Goal: Information Seeking & Learning: Compare options

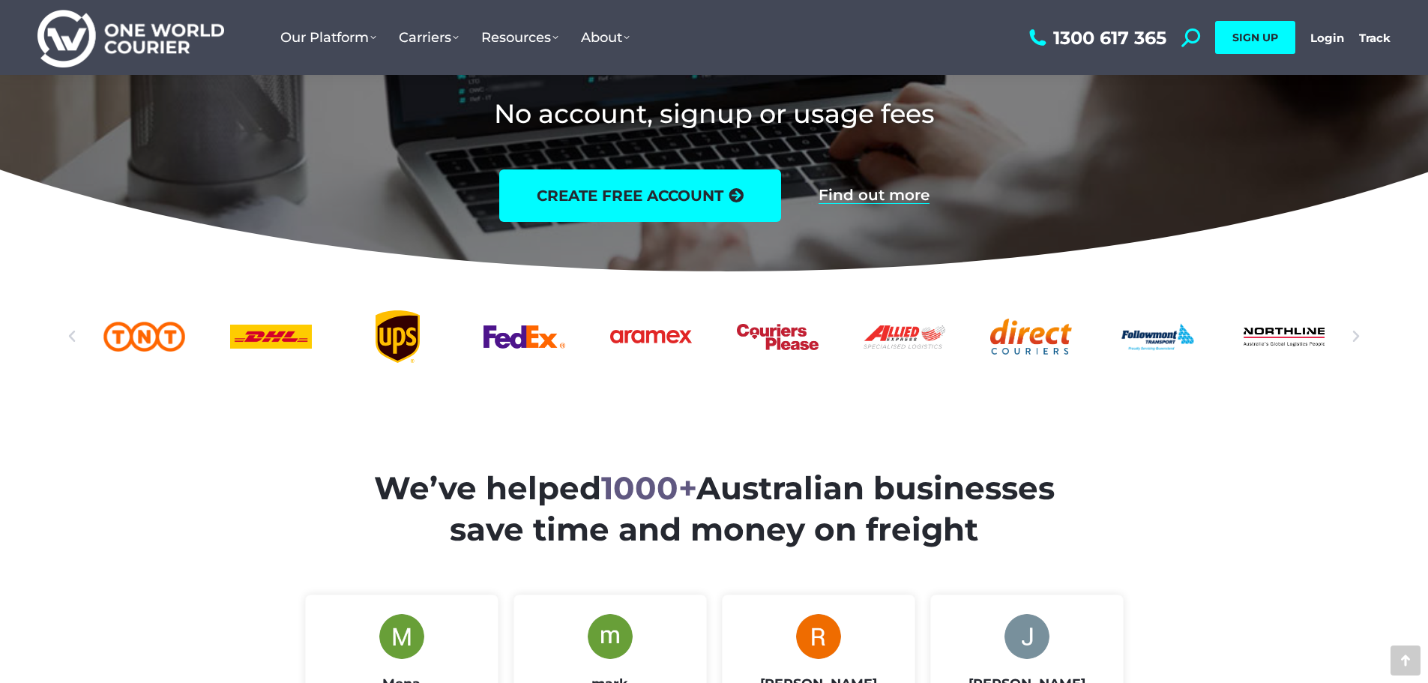
scroll to position [375, 0]
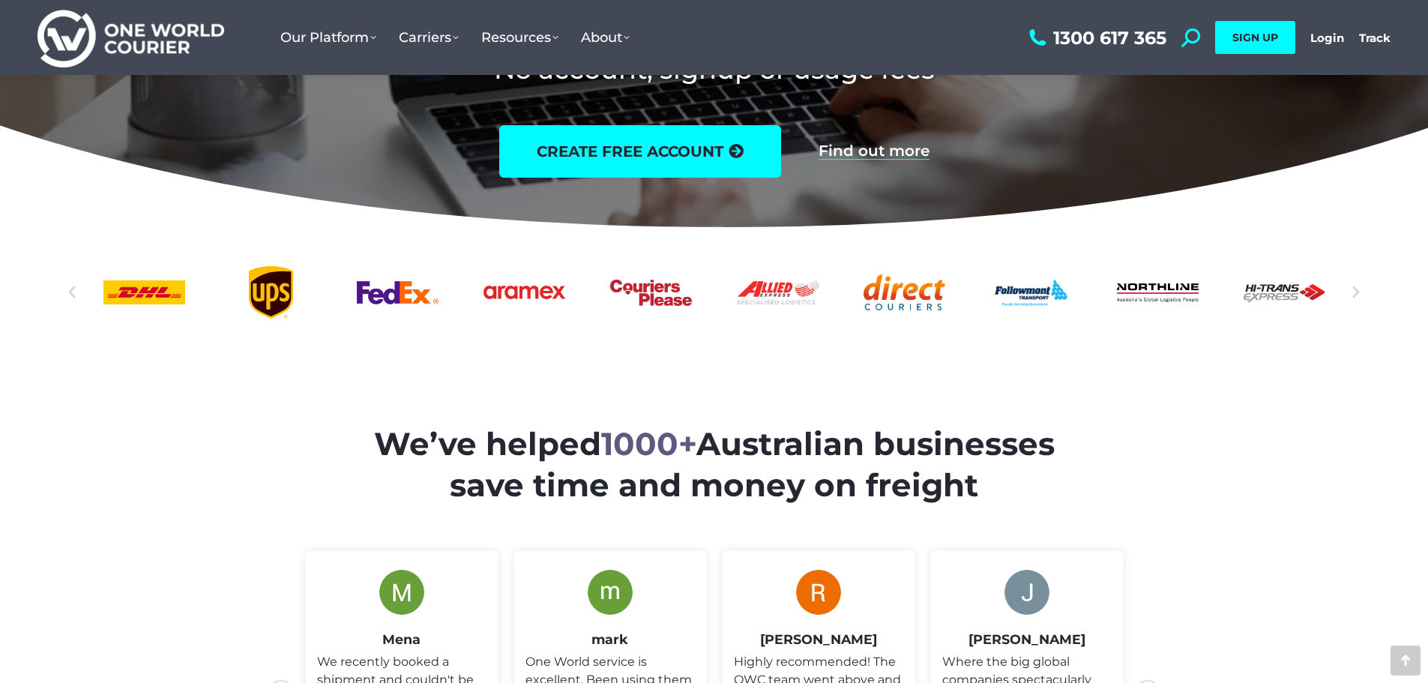
click at [1354, 292] on icon "Next slide" at bounding box center [1355, 292] width 15 height 15
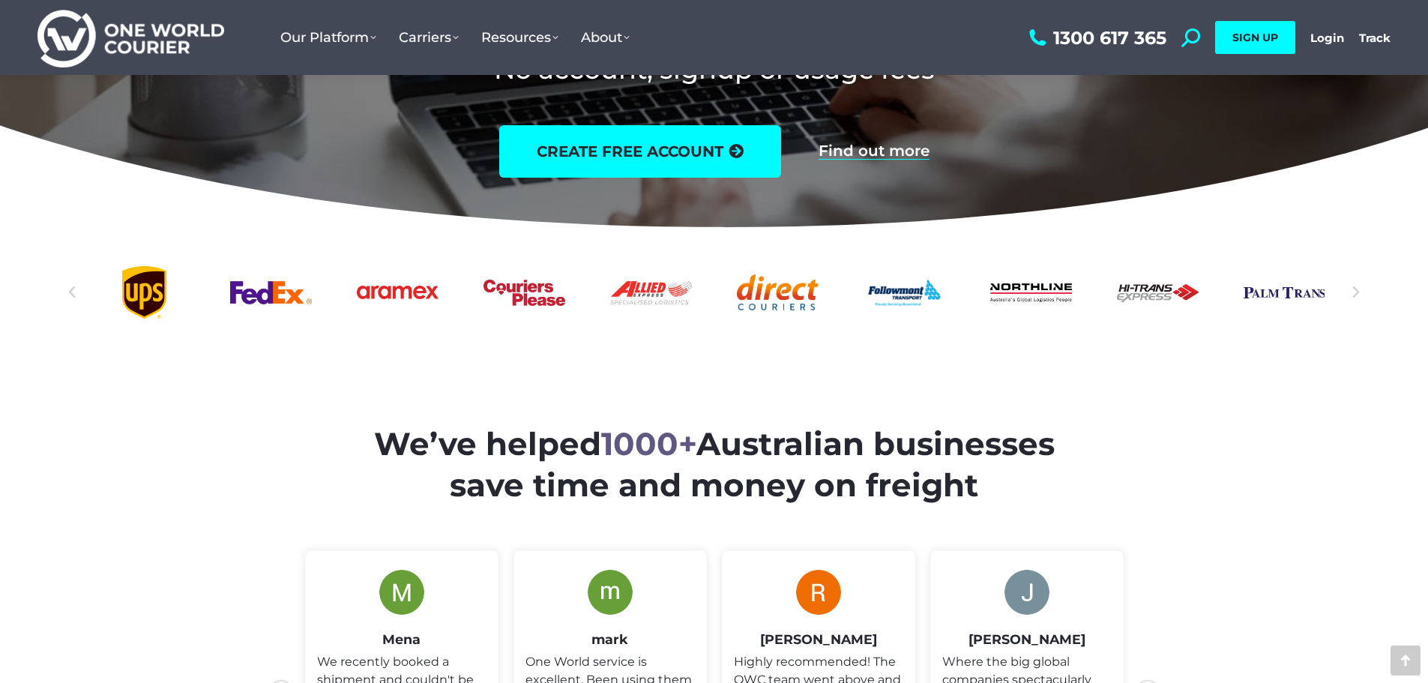
click at [78, 286] on icon "Previous slide" at bounding box center [71, 292] width 15 height 15
click at [73, 286] on icon "Previous slide" at bounding box center [71, 292] width 15 height 15
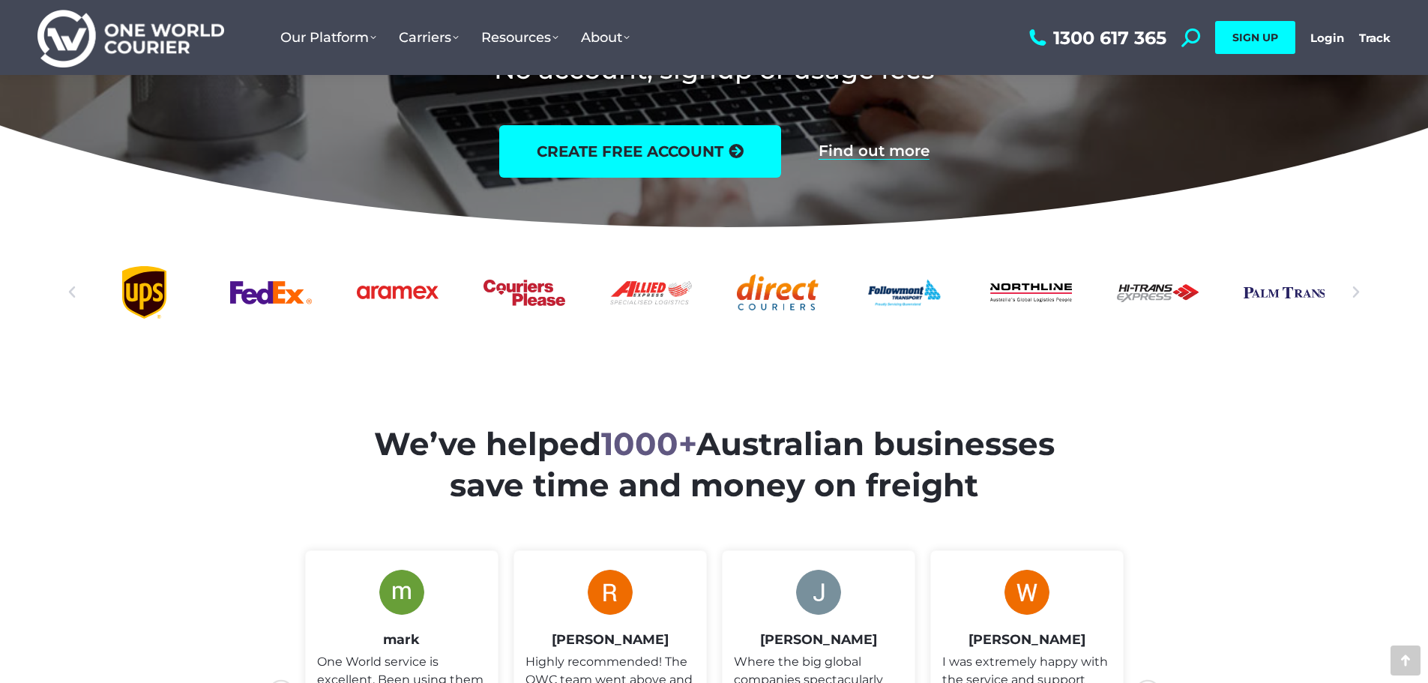
drag, startPoint x: 353, startPoint y: 287, endPoint x: 372, endPoint y: 374, distance: 88.9
drag, startPoint x: 224, startPoint y: 383, endPoint x: 299, endPoint y: 364, distance: 77.2
click at [224, 382] on section "We’ve helped 1000+ Australian businesses save time and money on freight" at bounding box center [714, 637] width 1428 height 636
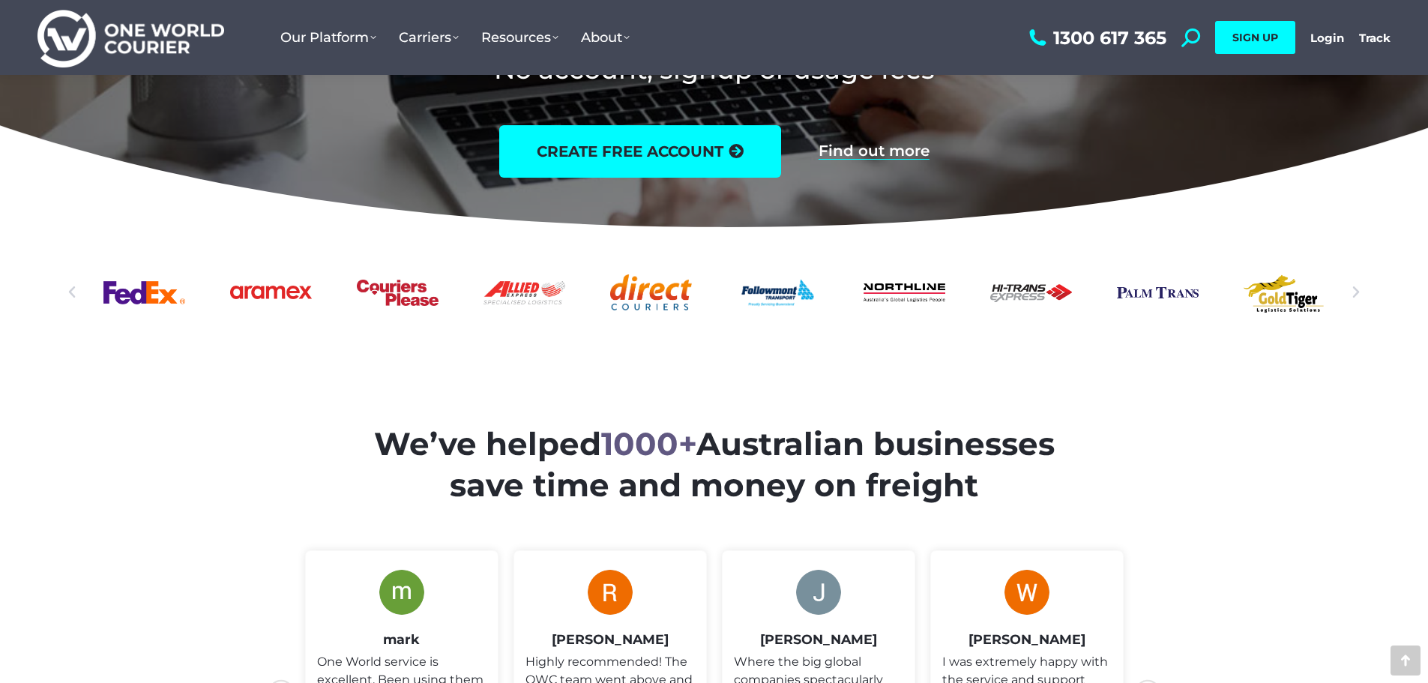
click at [1352, 289] on icon "Next slide" at bounding box center [1355, 292] width 15 height 15
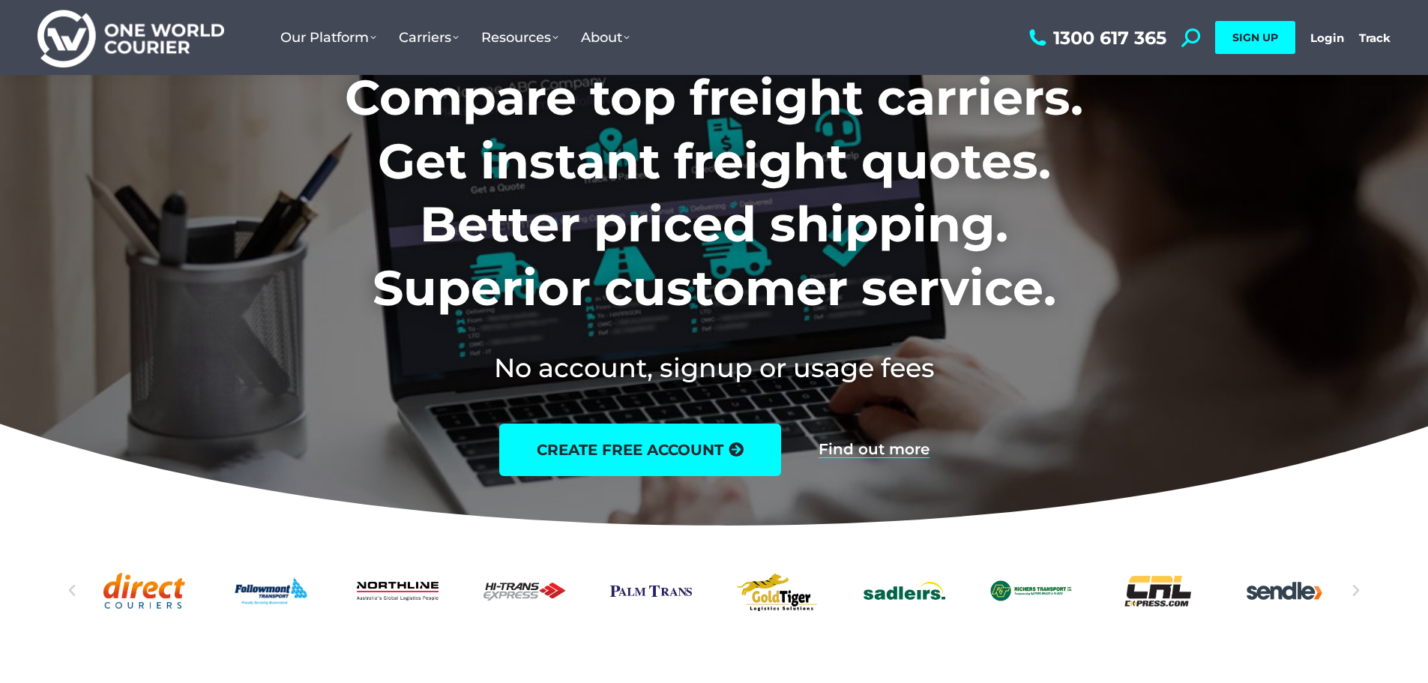
scroll to position [0, 0]
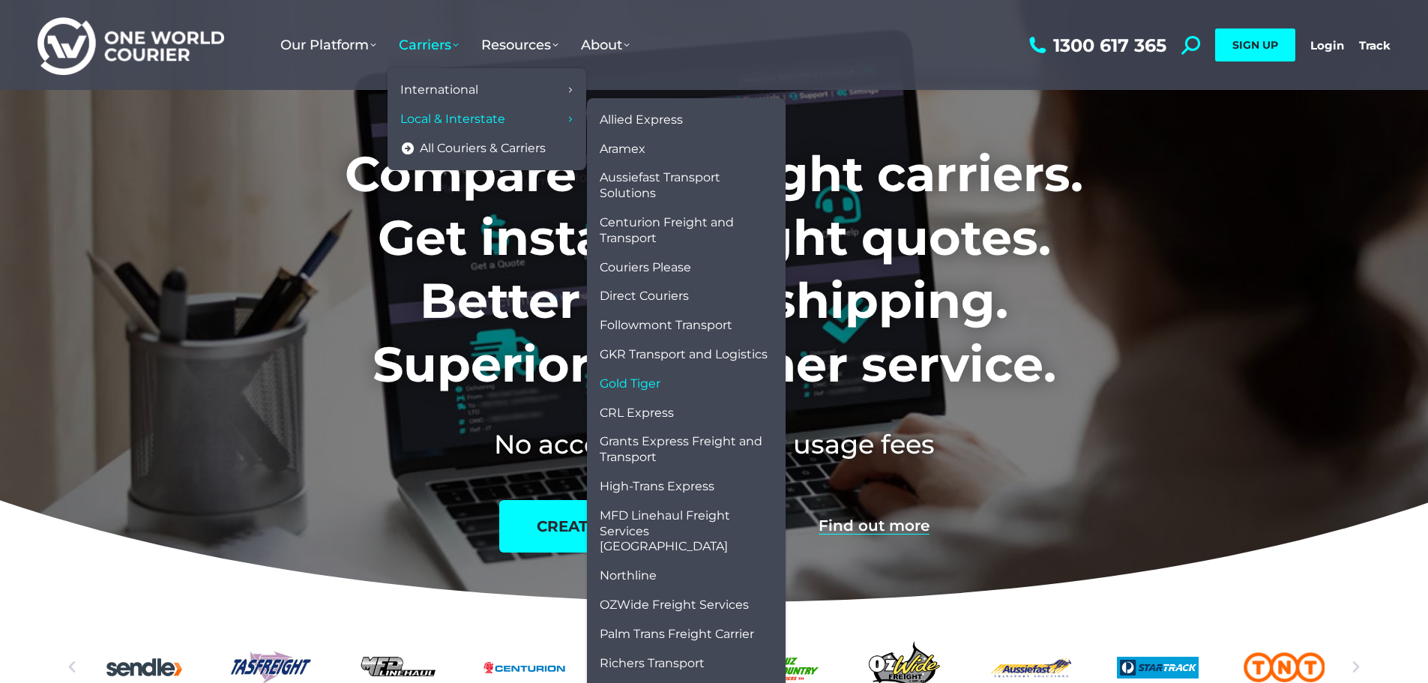
click at [652, 382] on span "Gold Tiger" at bounding box center [630, 384] width 61 height 16
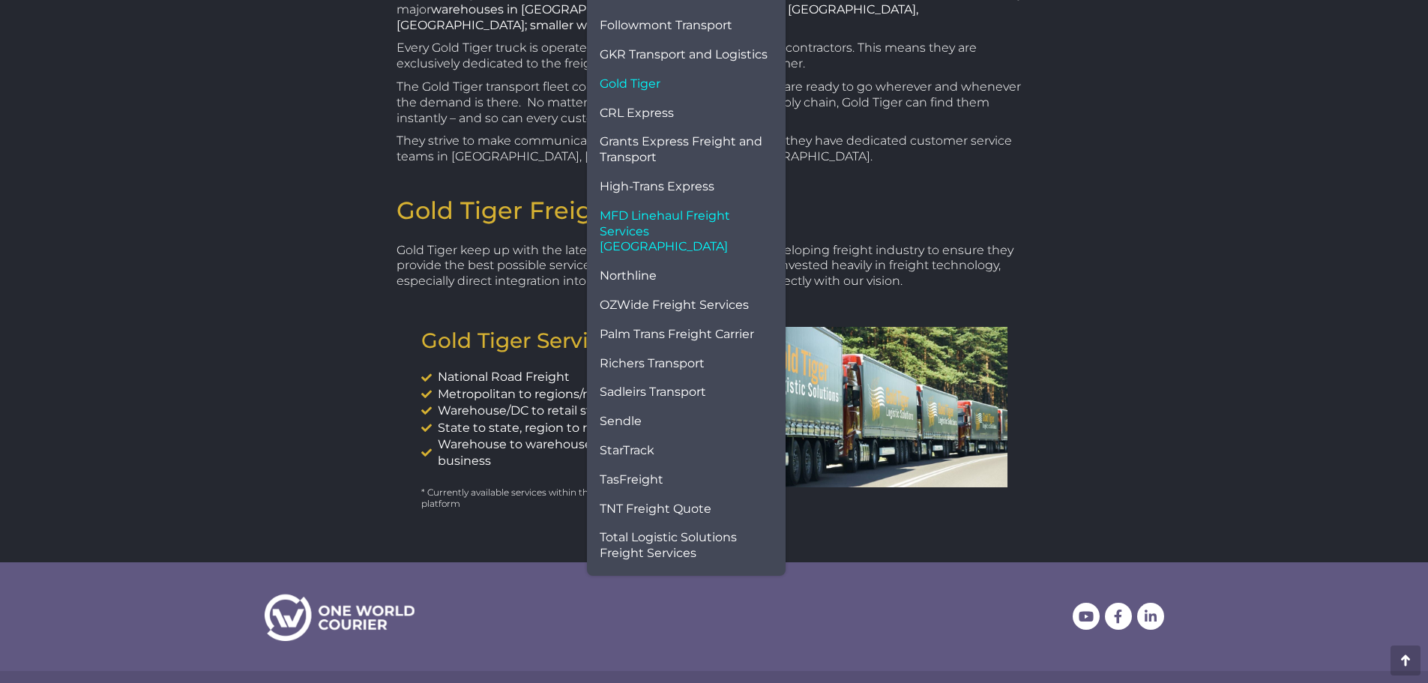
scroll to position [225, 0]
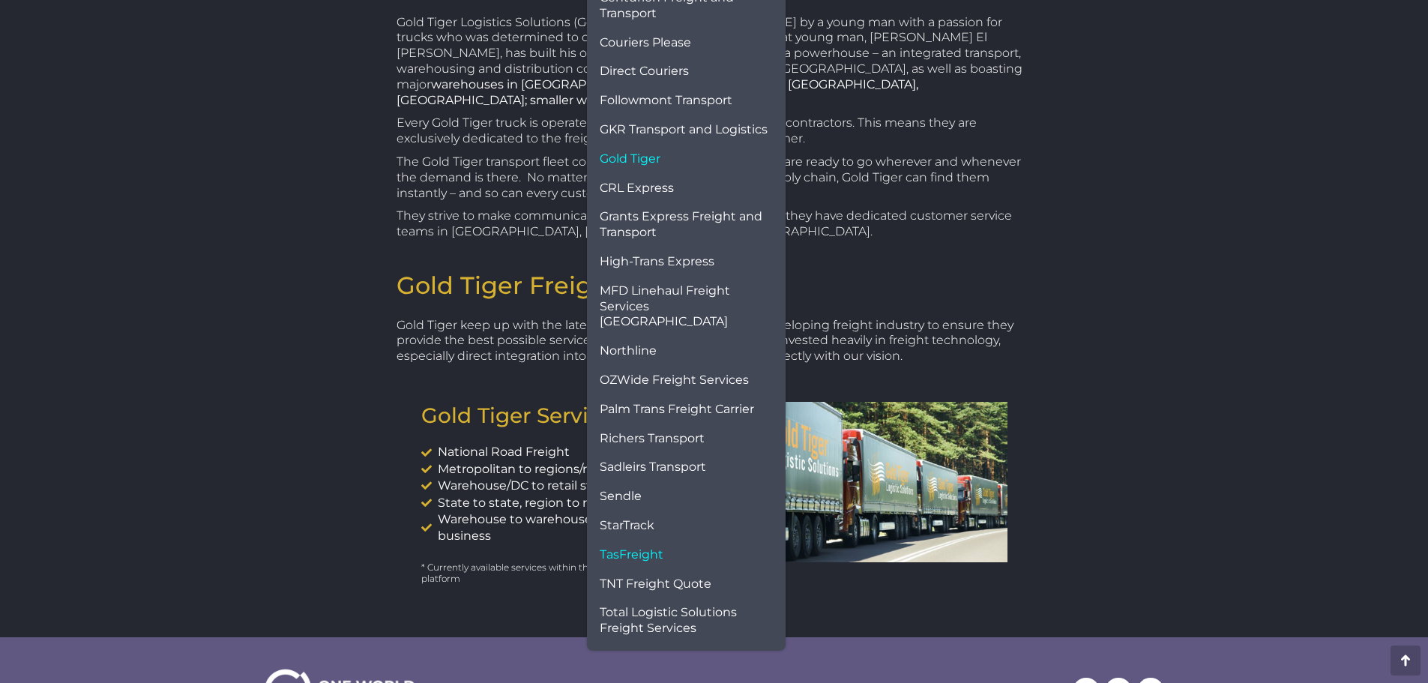
click at [653, 547] on span "TasFreight" at bounding box center [632, 555] width 64 height 16
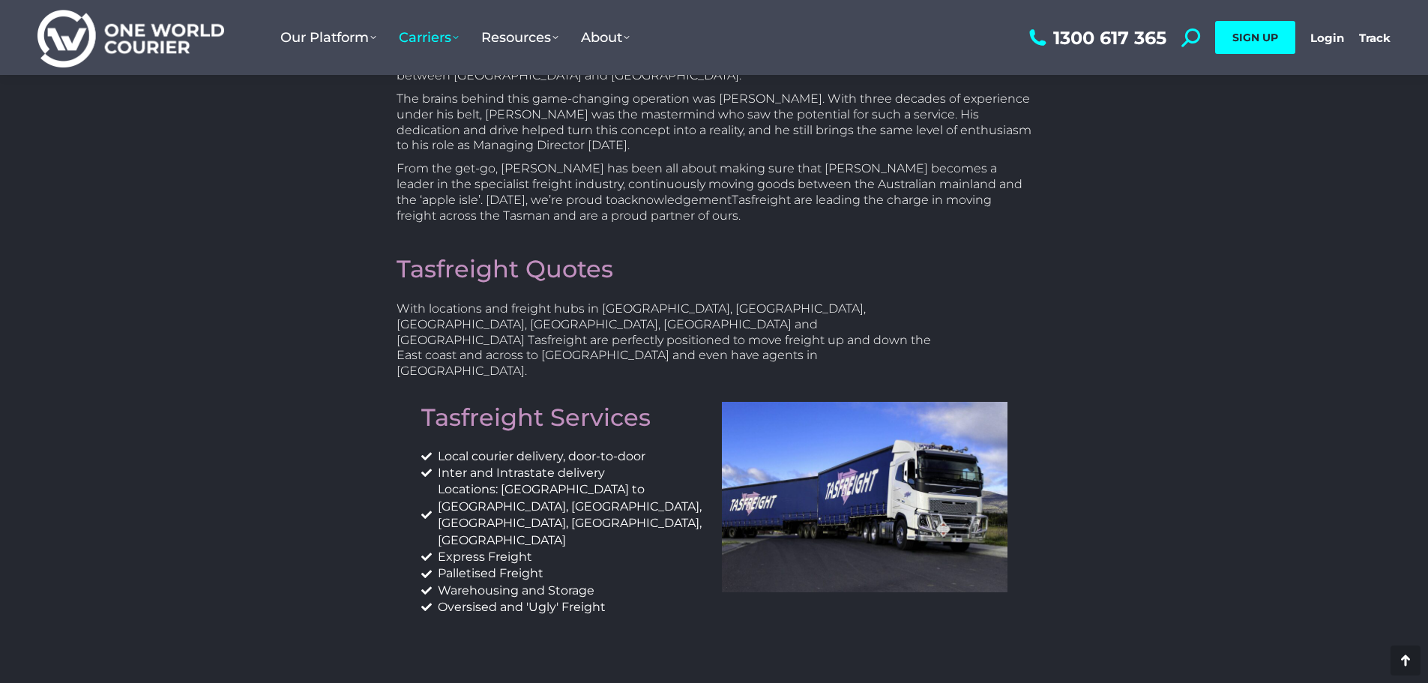
scroll to position [375, 0]
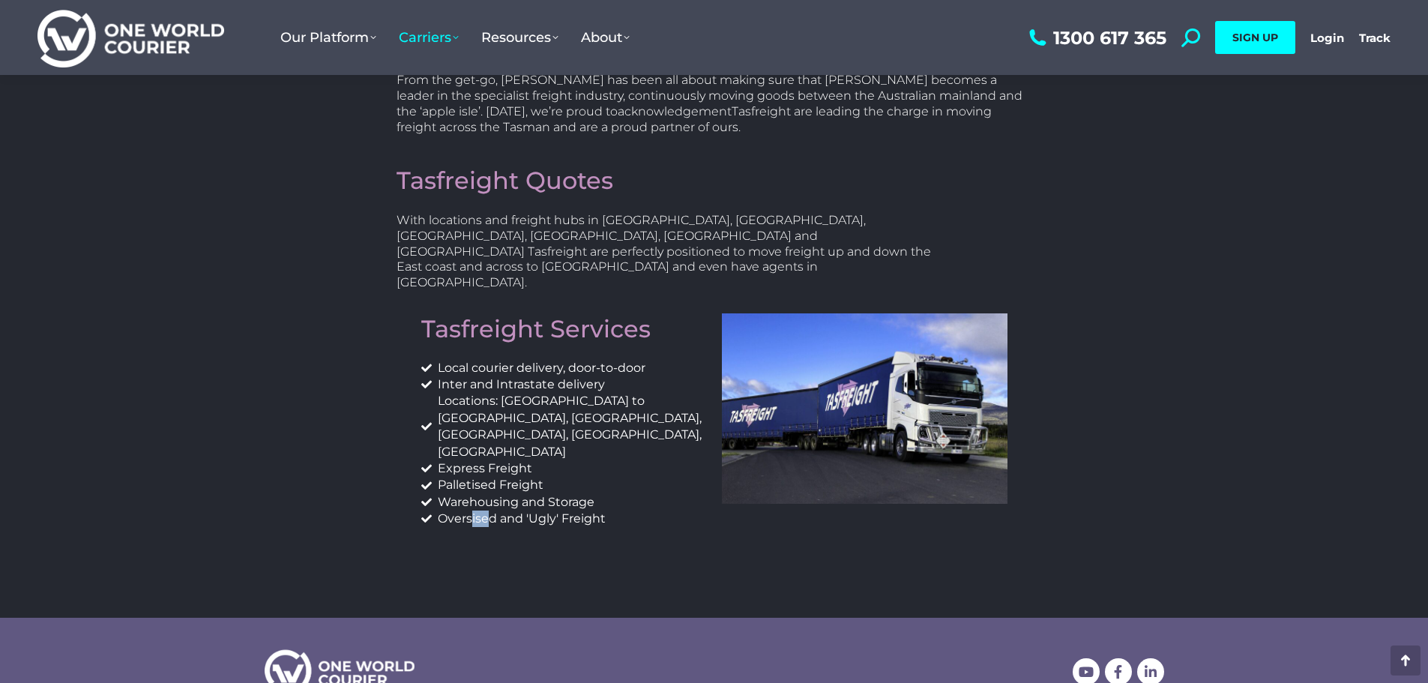
drag, startPoint x: 486, startPoint y: 441, endPoint x: 472, endPoint y: 440, distance: 13.5
click at [472, 510] on span "Oversised and 'Ugly' Freight" at bounding box center [520, 518] width 172 height 16
click at [486, 510] on span "Oversised and 'Ugly' Freight" at bounding box center [520, 518] width 172 height 16
click at [484, 510] on span "Oversised and 'Ugly' Freight" at bounding box center [520, 518] width 172 height 16
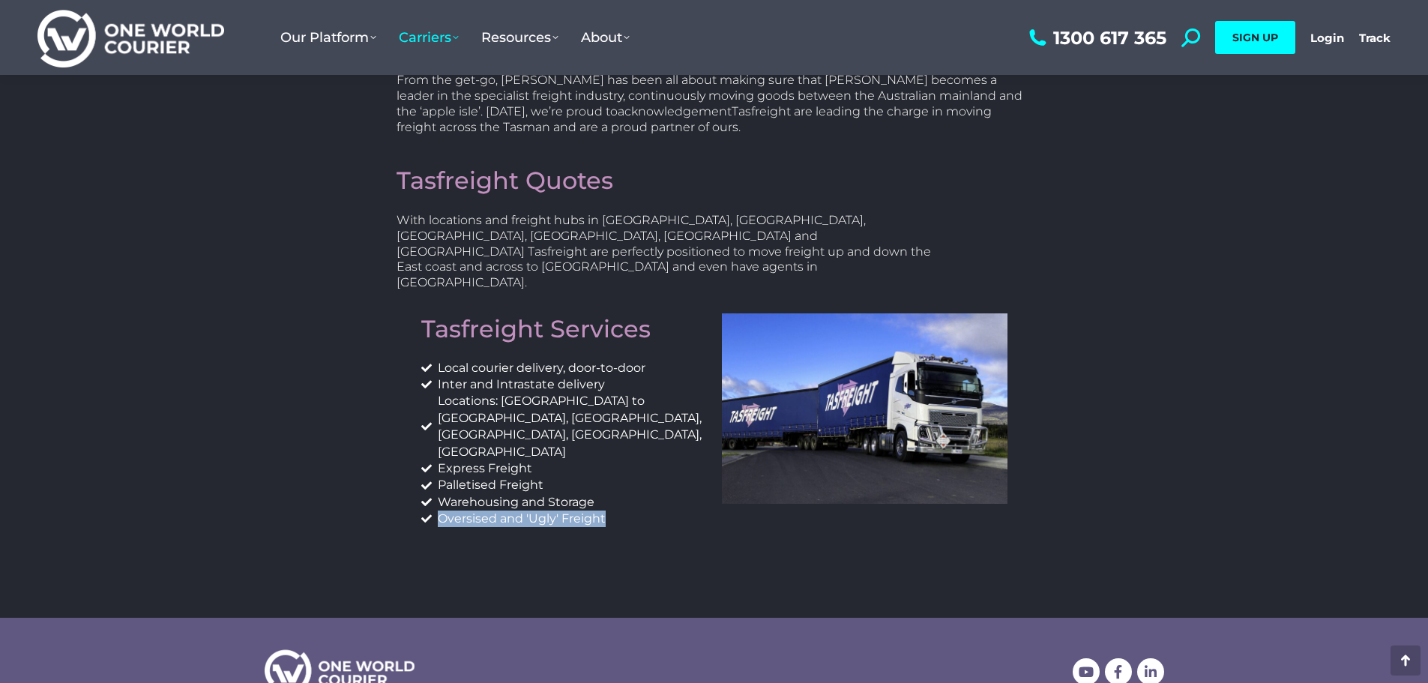
click at [484, 510] on span "Oversised and 'Ugly' Freight" at bounding box center [520, 518] width 172 height 16
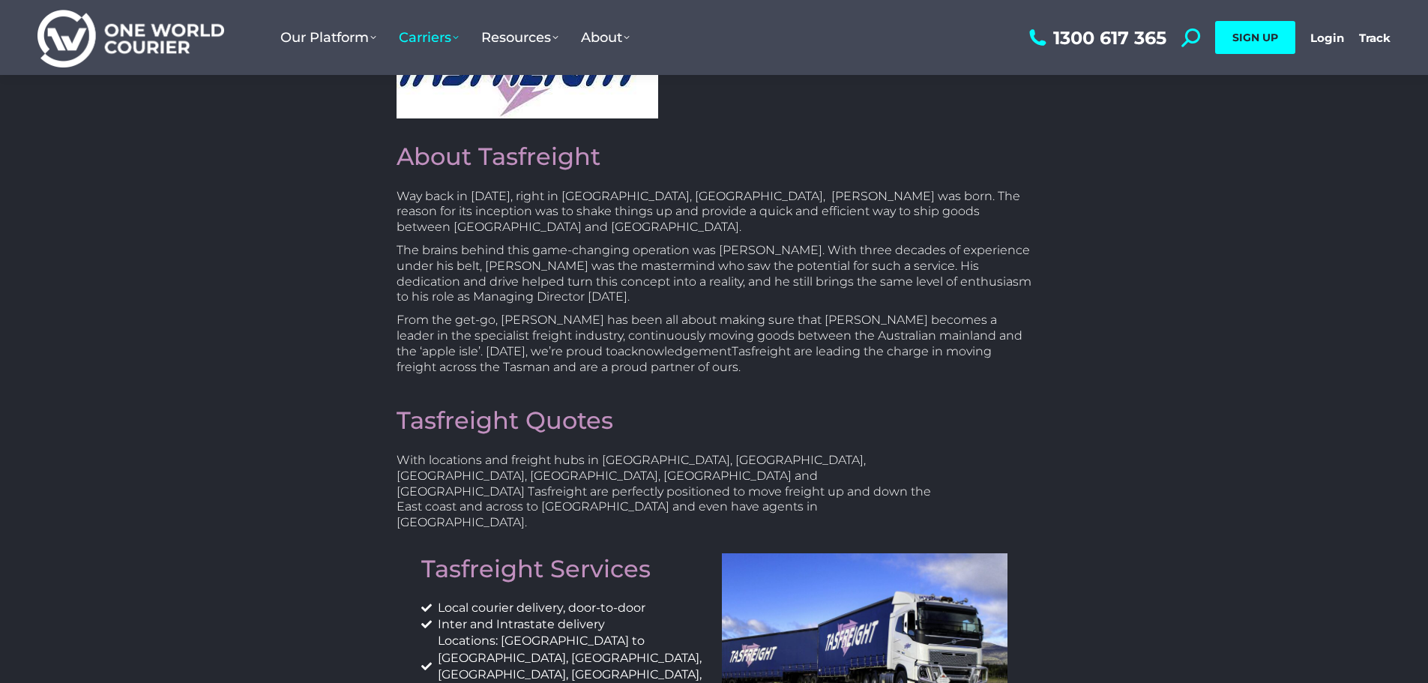
scroll to position [0, 0]
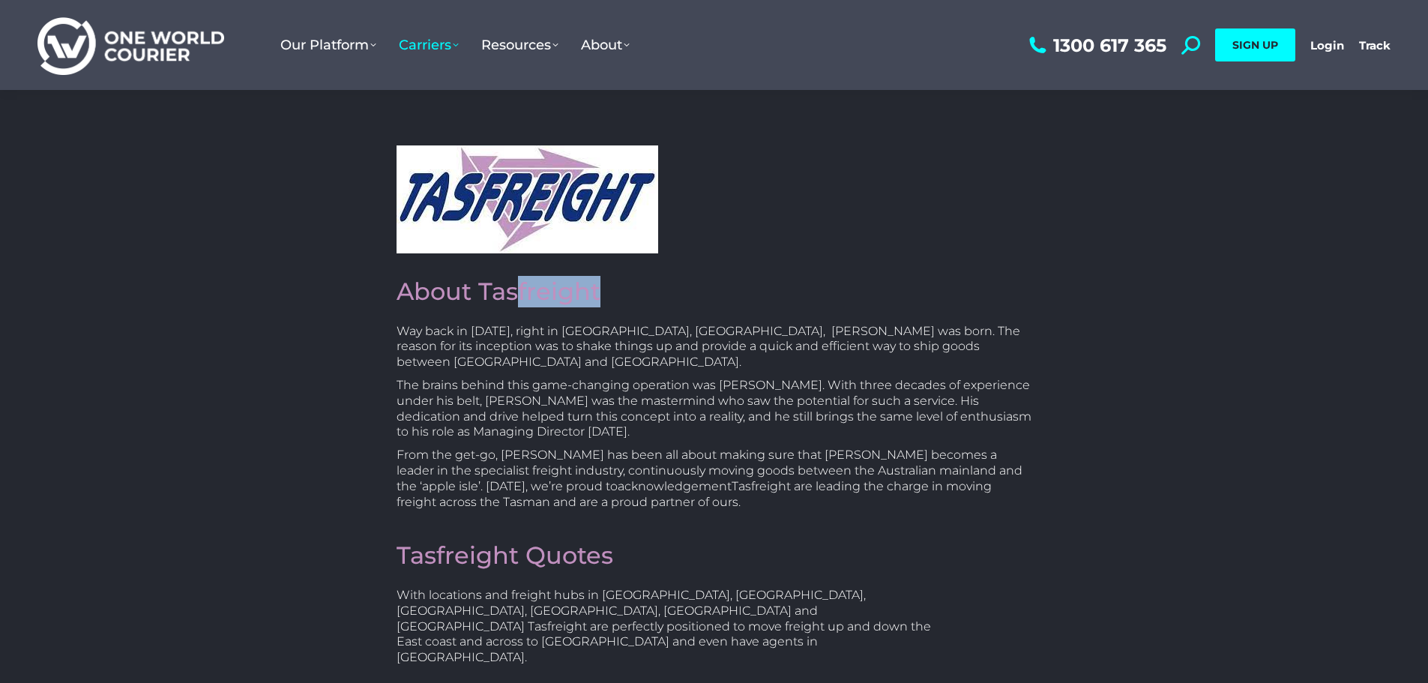
drag, startPoint x: 624, startPoint y: 289, endPoint x: 514, endPoint y: 295, distance: 110.3
click at [514, 295] on h2 "About Tasfreight" at bounding box center [714, 291] width 636 height 31
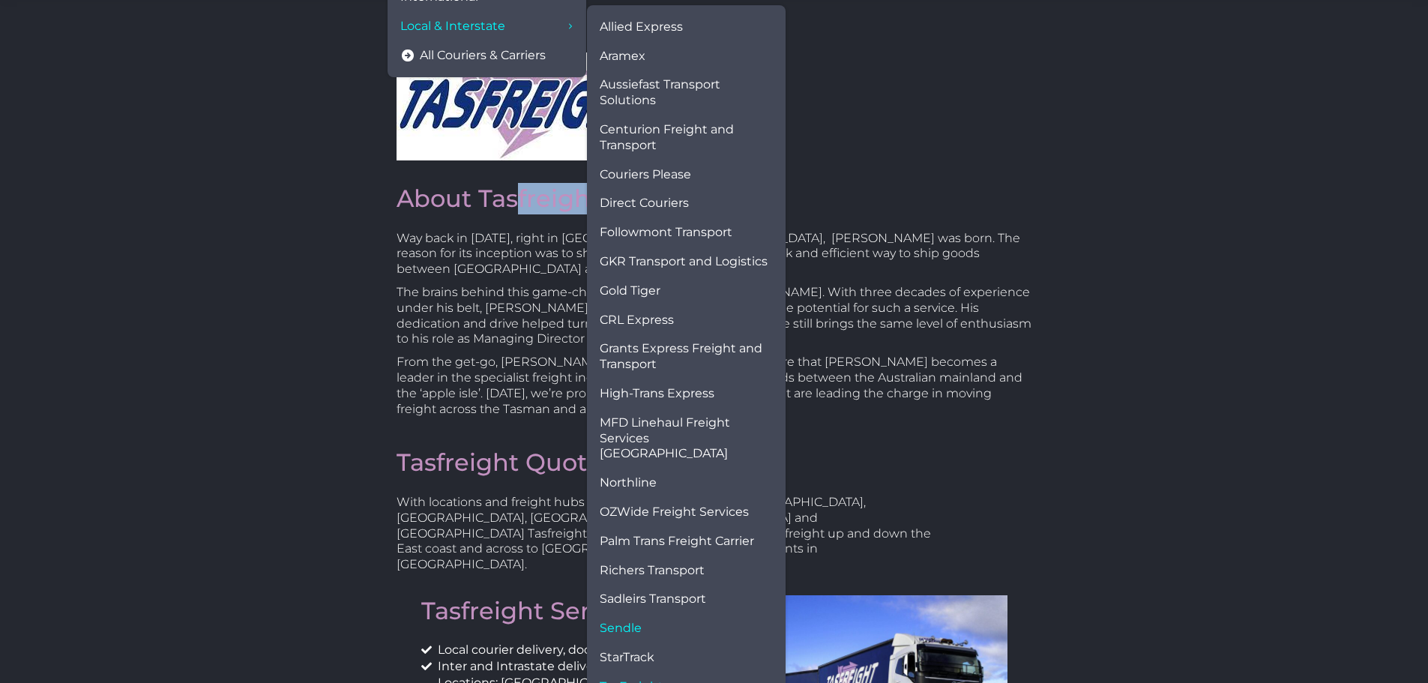
scroll to position [150, 0]
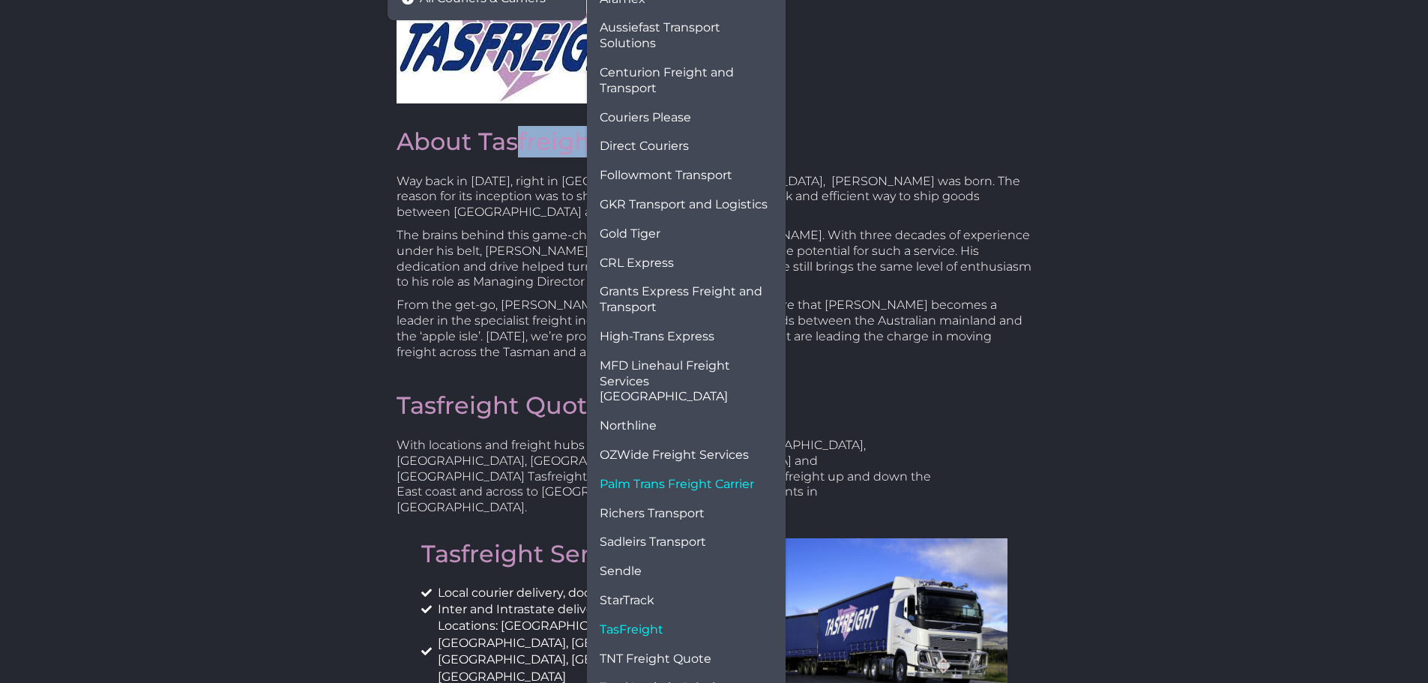
click at [692, 477] on span "Palm Trans Freight Carrier" at bounding box center [677, 485] width 154 height 16
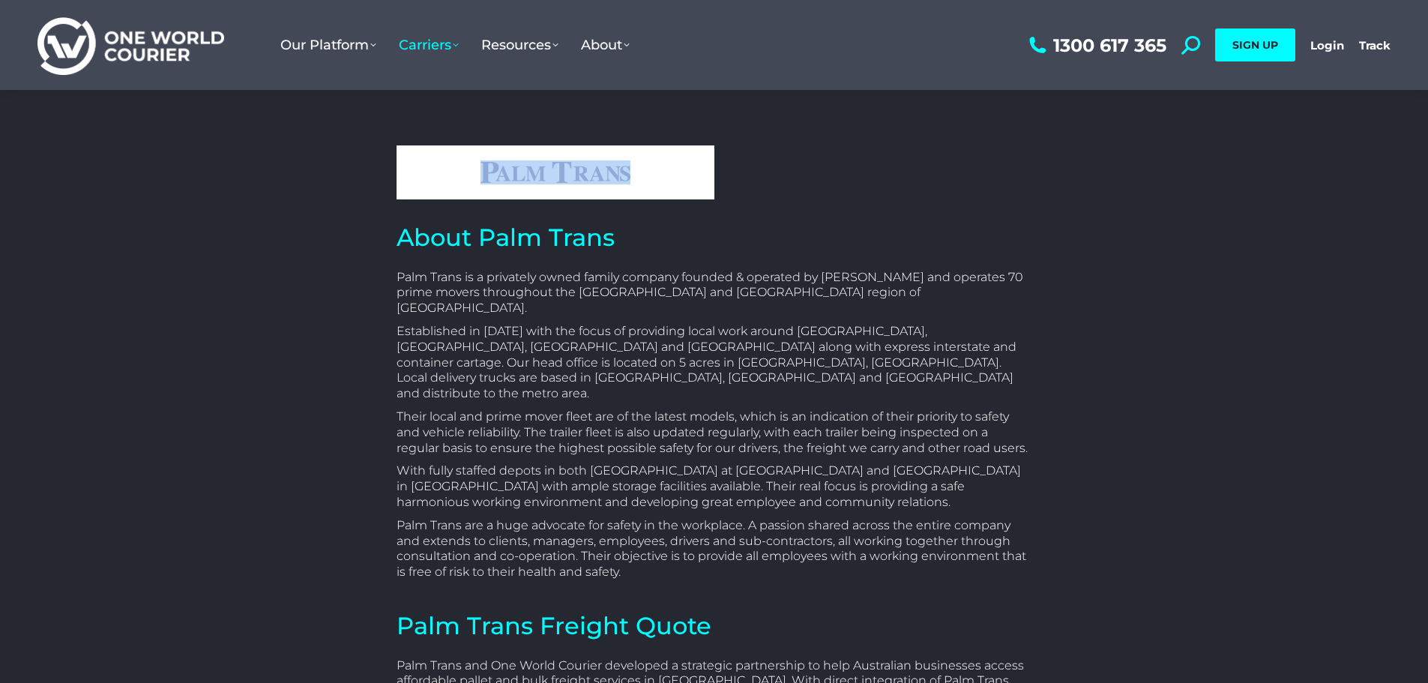
drag, startPoint x: 665, startPoint y: 172, endPoint x: 506, endPoint y: 158, distance: 160.3
click at [506, 158] on div at bounding box center [555, 172] width 318 height 54
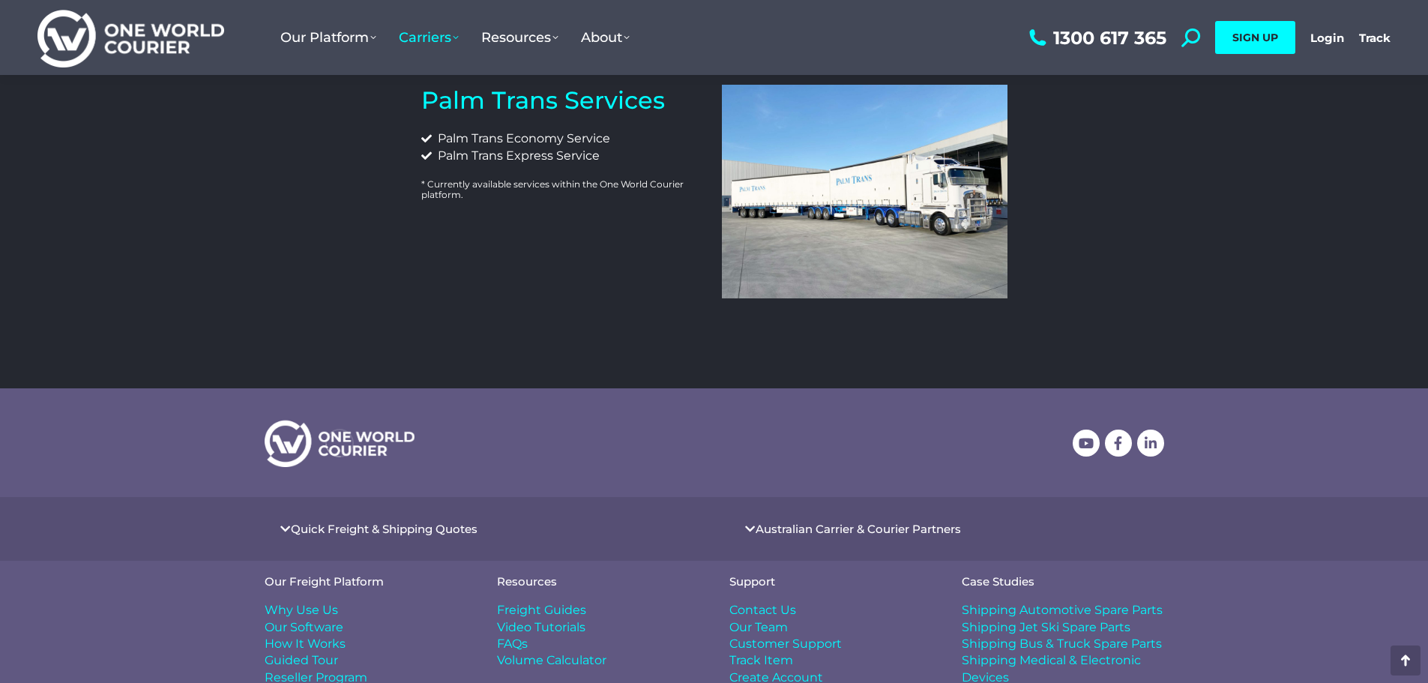
scroll to position [749, 0]
